Goal: Information Seeking & Learning: Check status

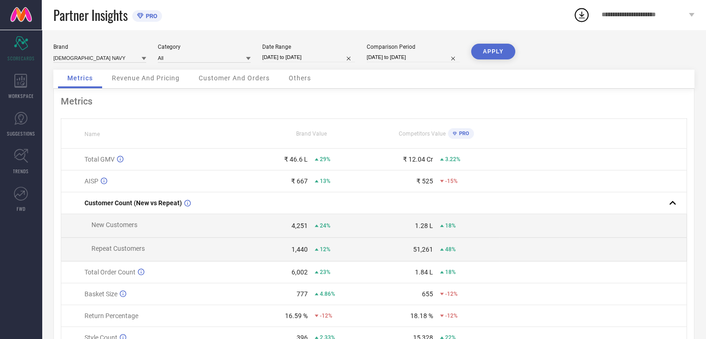
click at [169, 82] on div "Revenue And Pricing" at bounding box center [146, 79] width 86 height 19
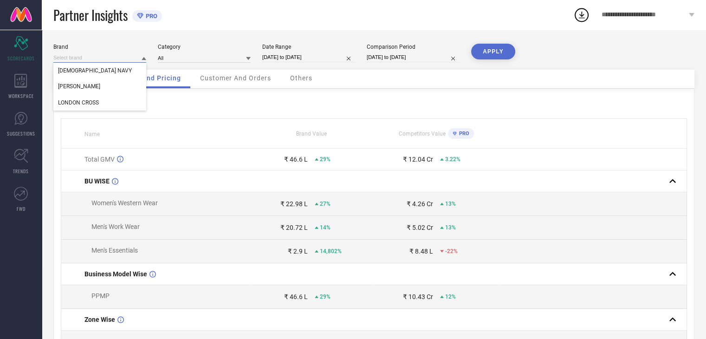
click at [104, 56] on input at bounding box center [99, 58] width 93 height 10
click at [88, 82] on div "[PERSON_NAME]" at bounding box center [99, 86] width 93 height 16
type input "All"
click at [484, 45] on button "APPLY" at bounding box center [493, 52] width 44 height 16
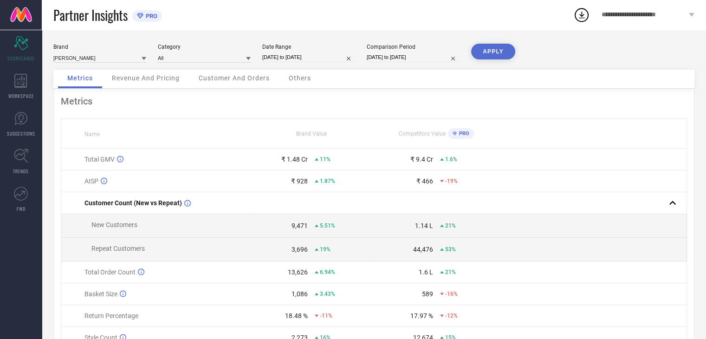
click at [162, 84] on div "Revenue And Pricing" at bounding box center [146, 79] width 86 height 19
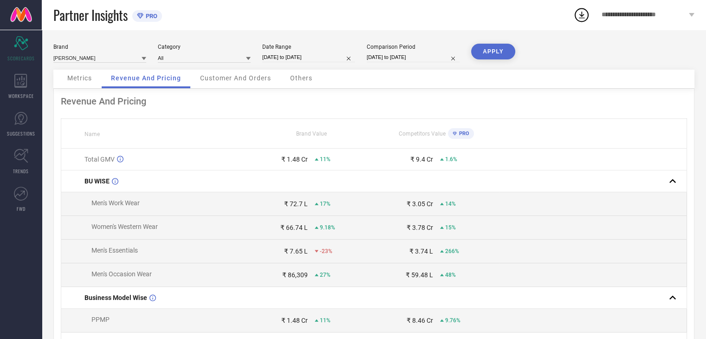
click at [521, 150] on td at bounding box center [592, 159] width 187 height 22
click at [89, 62] on input at bounding box center [99, 58] width 93 height 10
click at [81, 85] on span "[DEMOGRAPHIC_DATA] NAVY" at bounding box center [95, 86] width 74 height 6
type input "All"
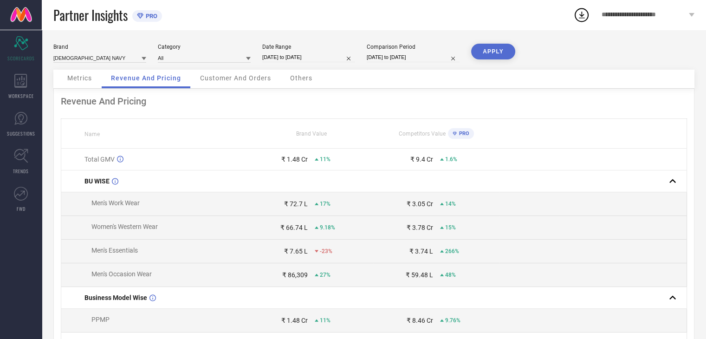
click at [488, 45] on button "APPLY" at bounding box center [493, 52] width 44 height 16
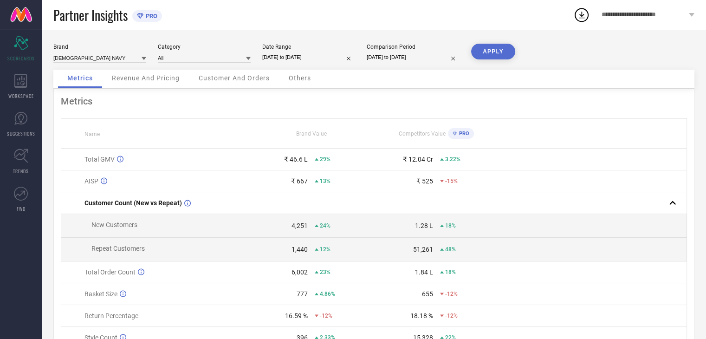
click at [134, 80] on span "Revenue And Pricing" at bounding box center [146, 77] width 68 height 7
